Goal: Information Seeking & Learning: Check status

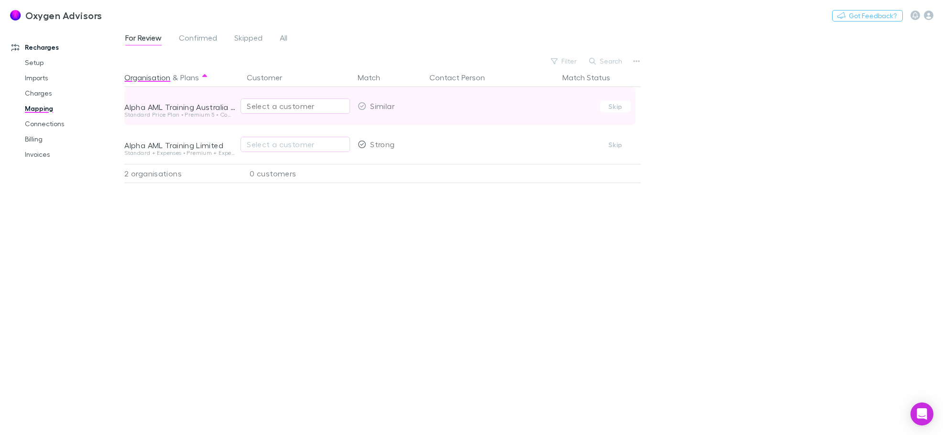
click at [304, 105] on div "Select a customer" at bounding box center [295, 105] width 97 height 11
type input "*"
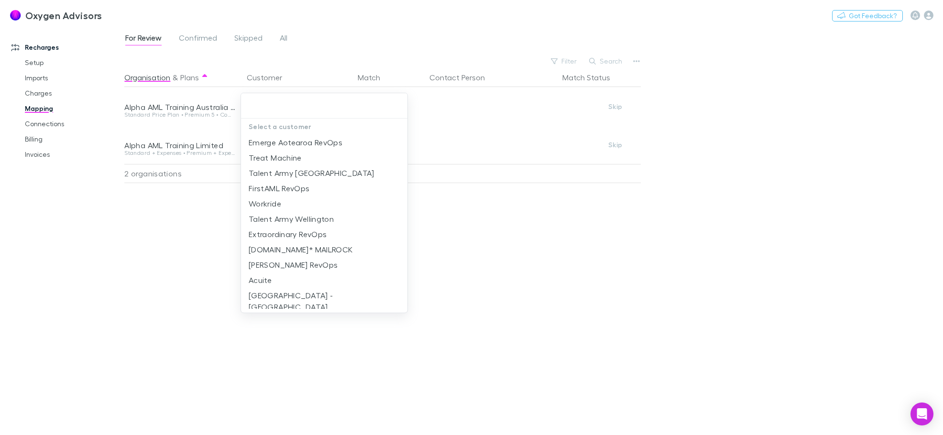
click at [845, 114] on div at bounding box center [471, 217] width 943 height 435
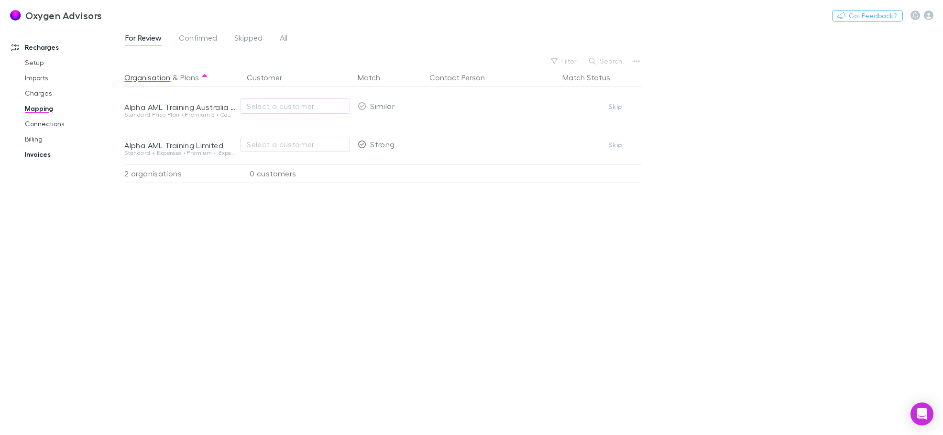
click at [37, 154] on link "Invoices" at bounding box center [72, 154] width 114 height 15
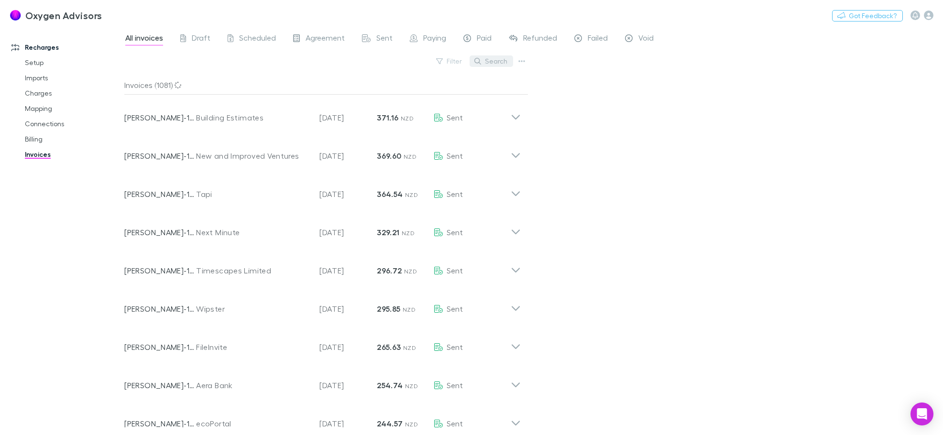
click at [488, 65] on button "Search" at bounding box center [492, 60] width 44 height 11
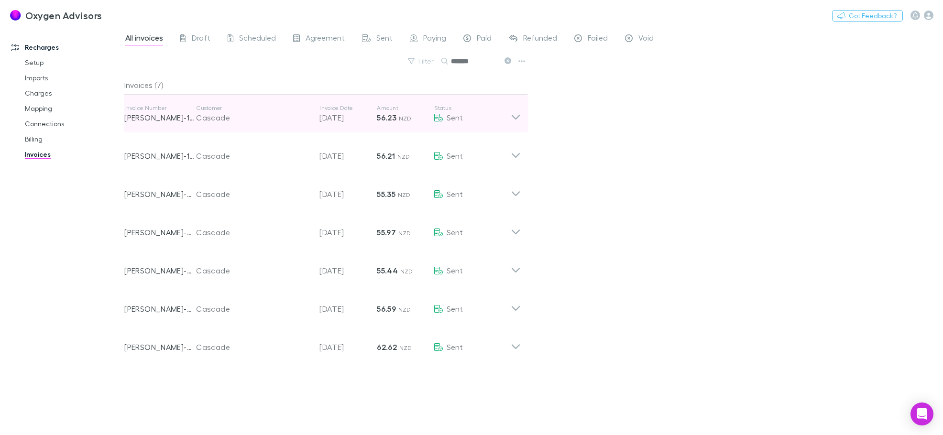
type input "*******"
click at [519, 116] on icon at bounding box center [516, 117] width 8 height 5
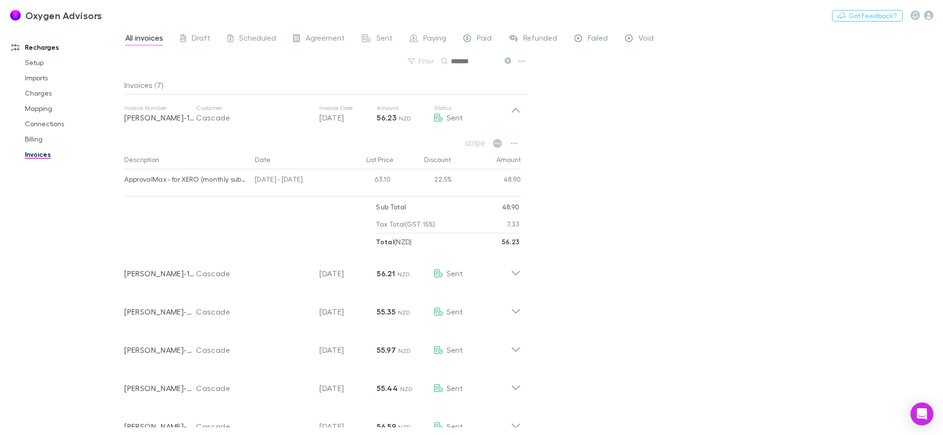
drag, startPoint x: 508, startPoint y: 60, endPoint x: 474, endPoint y: 60, distance: 34.4
click at [508, 60] on icon at bounding box center [508, 60] width 7 height 7
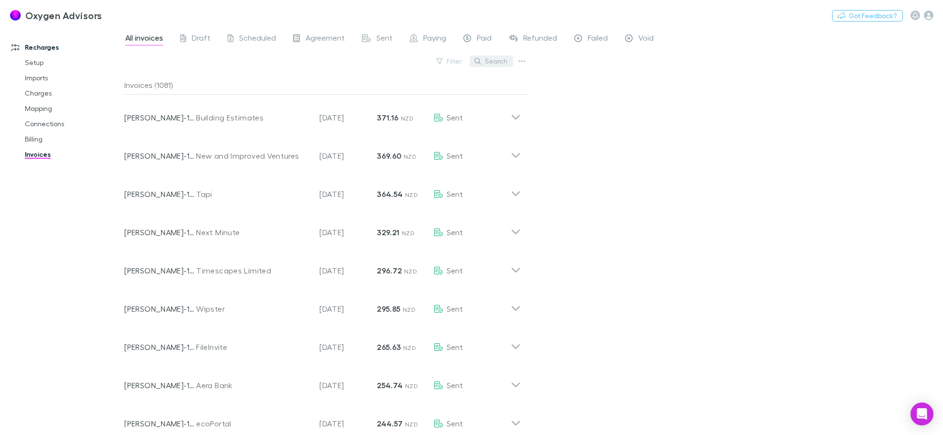
click at [493, 60] on button "Search" at bounding box center [492, 60] width 44 height 11
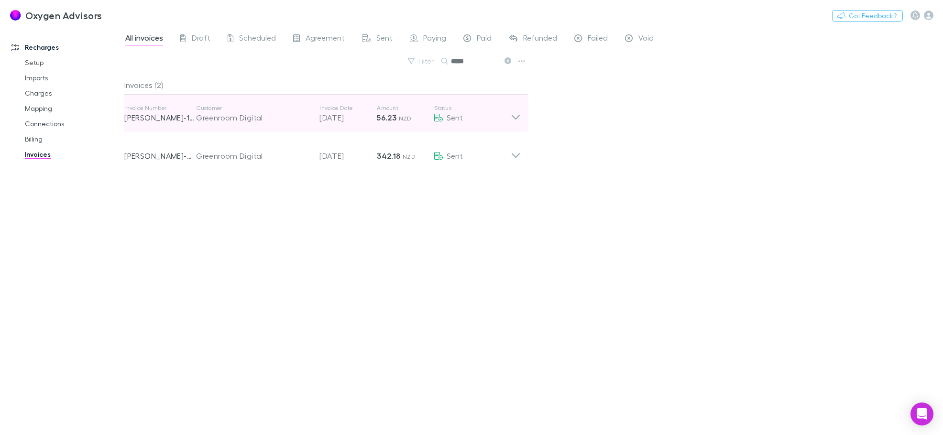
type input "*****"
click at [518, 118] on icon at bounding box center [516, 113] width 10 height 19
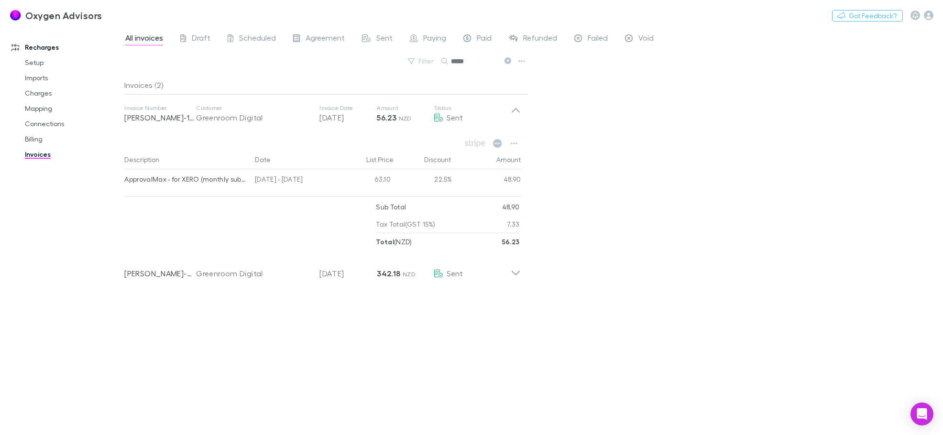
drag, startPoint x: 505, startPoint y: 58, endPoint x: 471, endPoint y: 60, distance: 34.5
click at [505, 58] on icon at bounding box center [508, 60] width 7 height 7
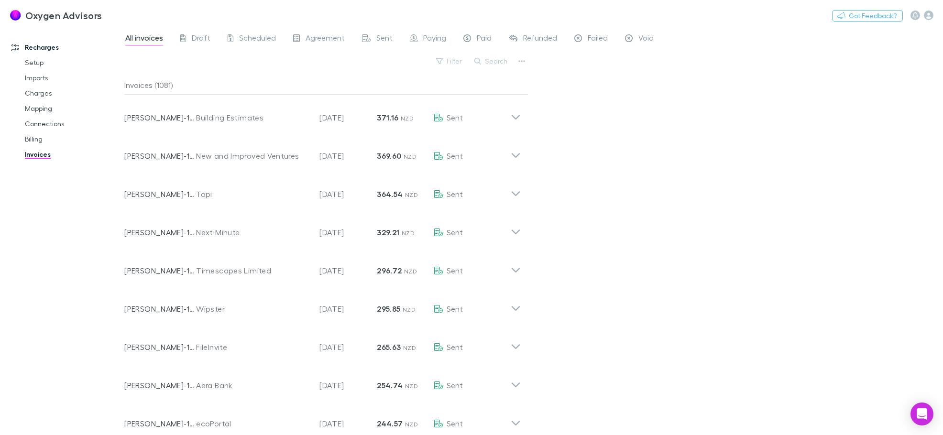
click at [488, 60] on button "Search" at bounding box center [492, 60] width 44 height 11
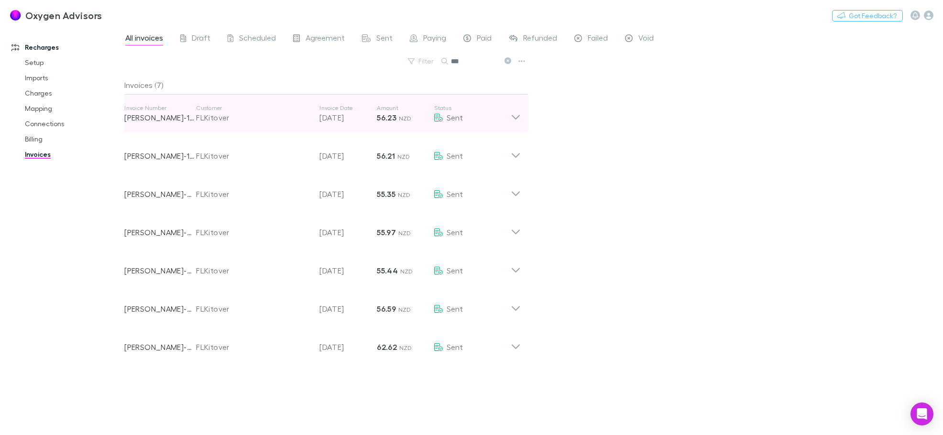
type input "***"
click at [521, 120] on div "Invoice Number [PERSON_NAME]-1120 Customer FLKitover Invoice Date [DATE] Amount…" at bounding box center [323, 114] width 412 height 38
